Goal: Task Accomplishment & Management: Use online tool/utility

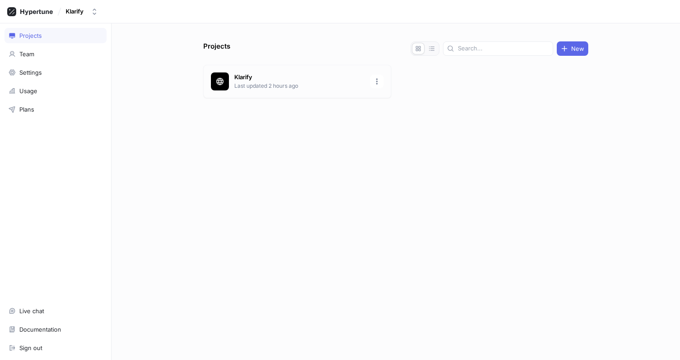
click at [257, 95] on div "Klarify Last updated 2 hours ago" at bounding box center [297, 81] width 188 height 33
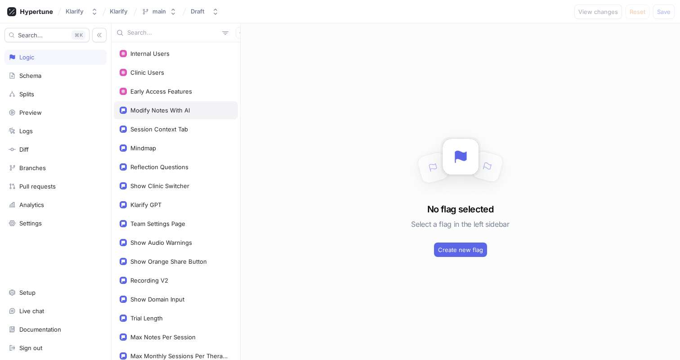
click at [172, 115] on div "Modify Notes With AI" at bounding box center [176, 110] width 124 height 18
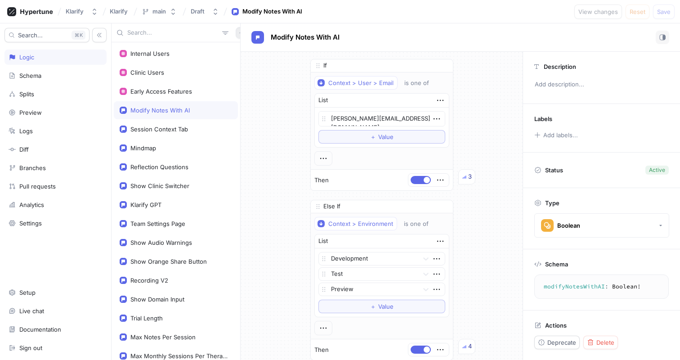
click at [239, 32] on icon "button" at bounding box center [241, 32] width 5 height 5
click at [250, 65] on p "Variable" at bounding box center [248, 65] width 22 height 9
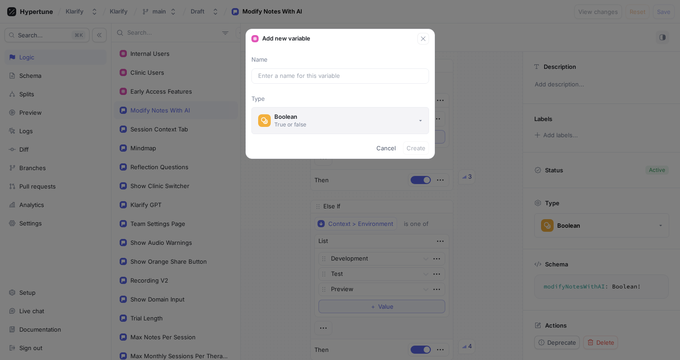
click at [294, 125] on div "True or false" at bounding box center [291, 125] width 32 height 8
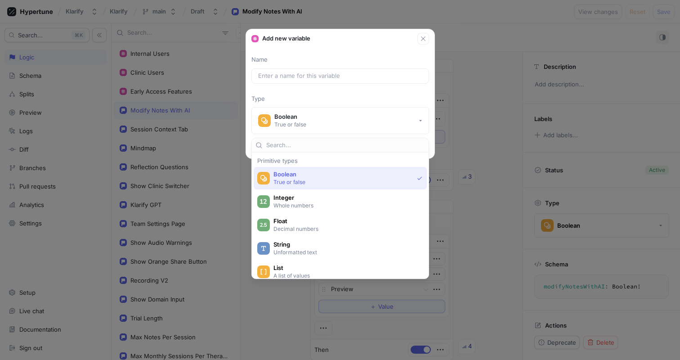
click at [365, 90] on div "Name Type Boolean True or false" at bounding box center [340, 94] width 189 height 79
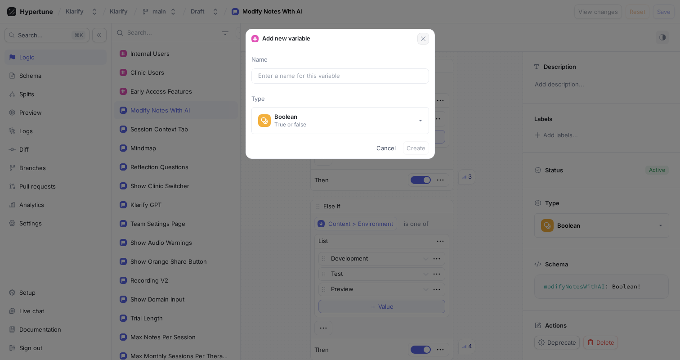
click at [425, 38] on icon "button" at bounding box center [423, 38] width 7 height 7
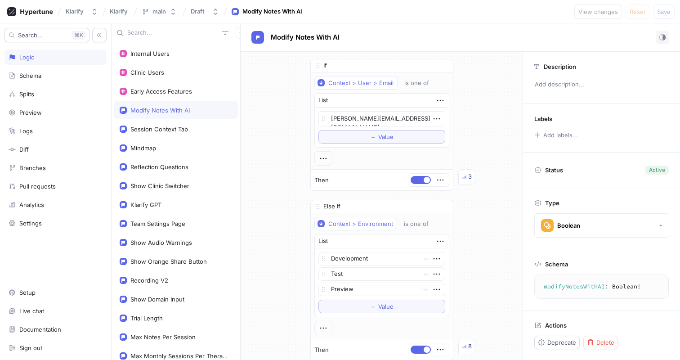
click at [501, 11] on div "Klarify Klarify main Draft Modify Notes With AI View changes Reset Save" at bounding box center [340, 11] width 680 height 23
type textarea "x"
